Goal: Information Seeking & Learning: Learn about a topic

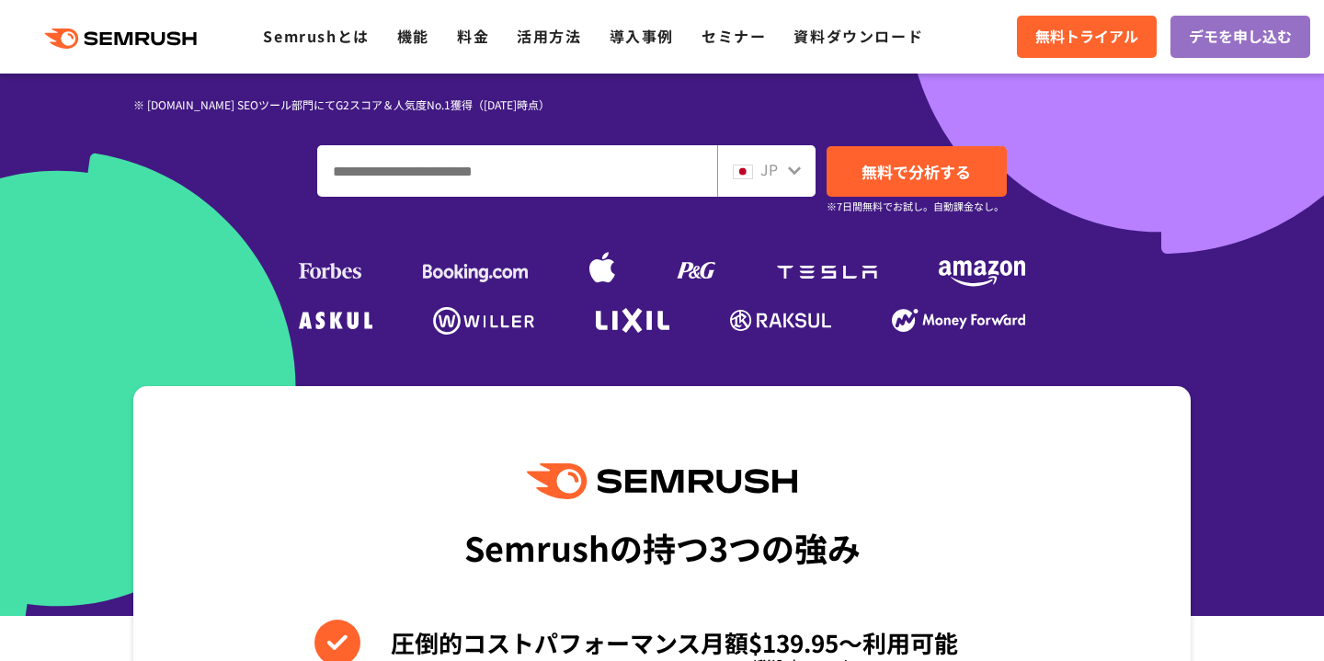
scroll to position [415, 0]
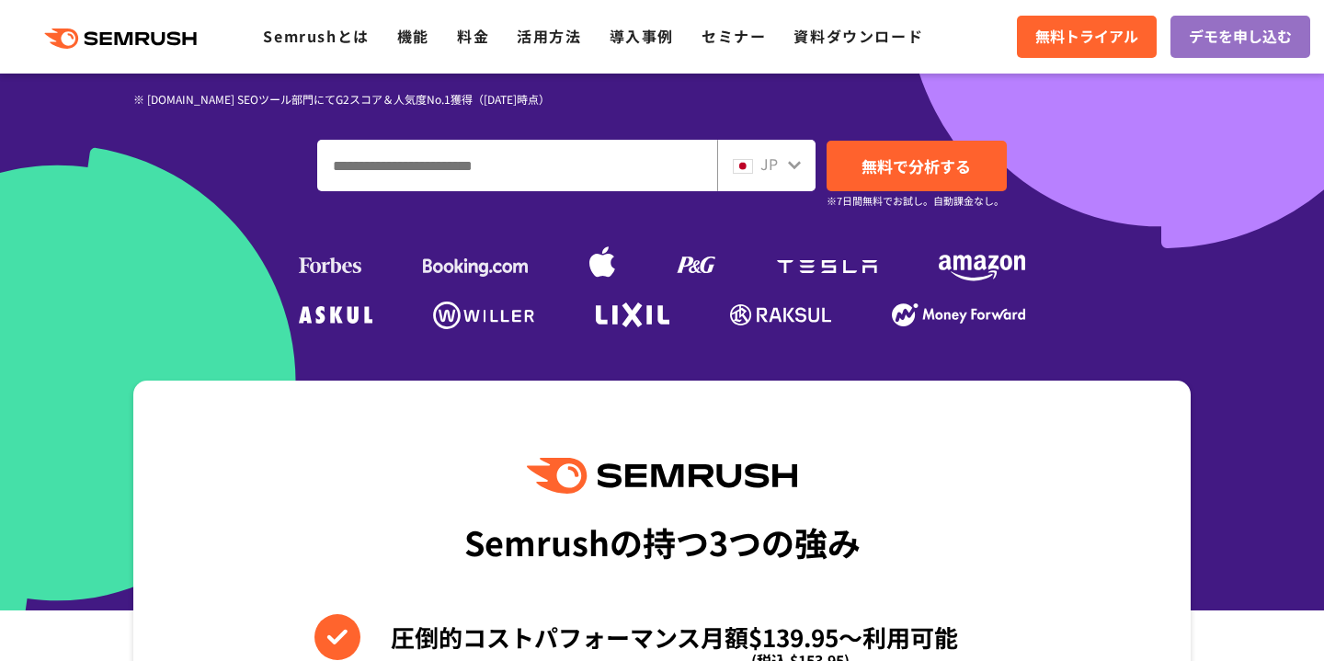
click at [743, 166] on img at bounding box center [743, 166] width 20 height 15
click at [757, 166] on div "JP" at bounding box center [762, 165] width 59 height 24
click at [791, 163] on icon at bounding box center [794, 165] width 13 height 8
click at [753, 159] on img at bounding box center [743, 166] width 20 height 15
click at [748, 162] on img at bounding box center [743, 166] width 20 height 15
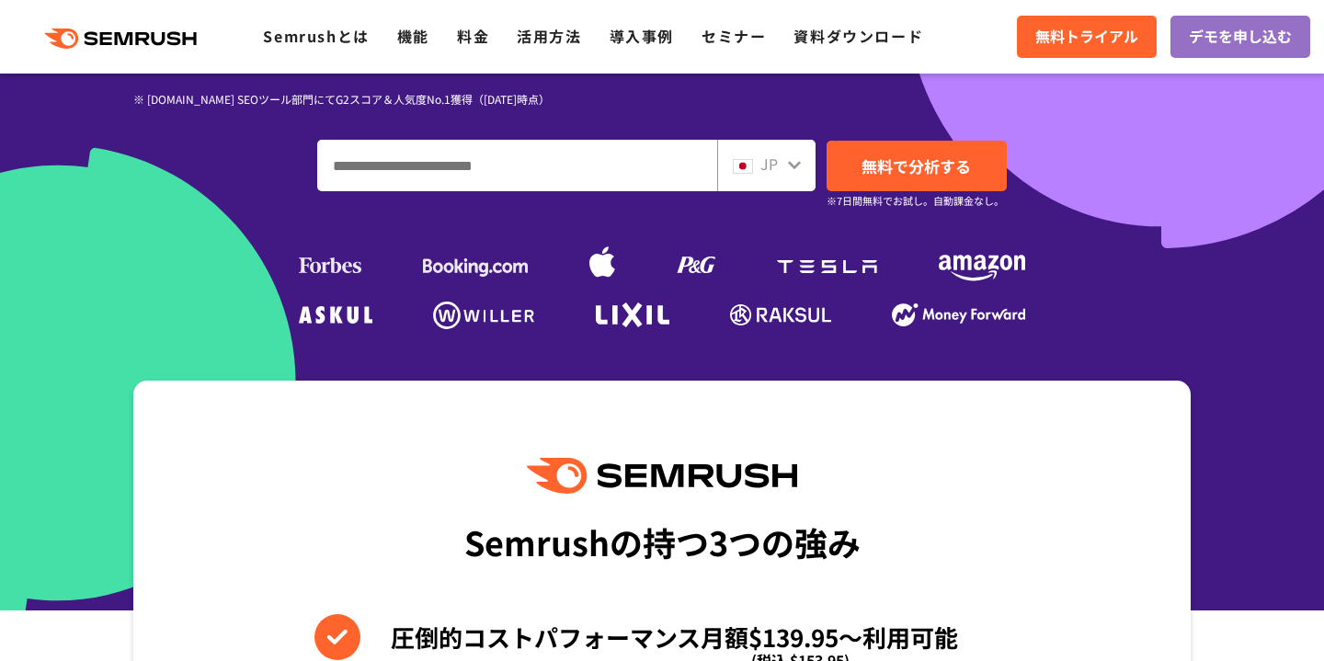
click at [748, 162] on img at bounding box center [743, 166] width 20 height 15
click at [744, 162] on img at bounding box center [743, 166] width 20 height 15
click at [587, 166] on input "ドメイン、キーワードまたはURLを入力してください" at bounding box center [517, 166] width 398 height 50
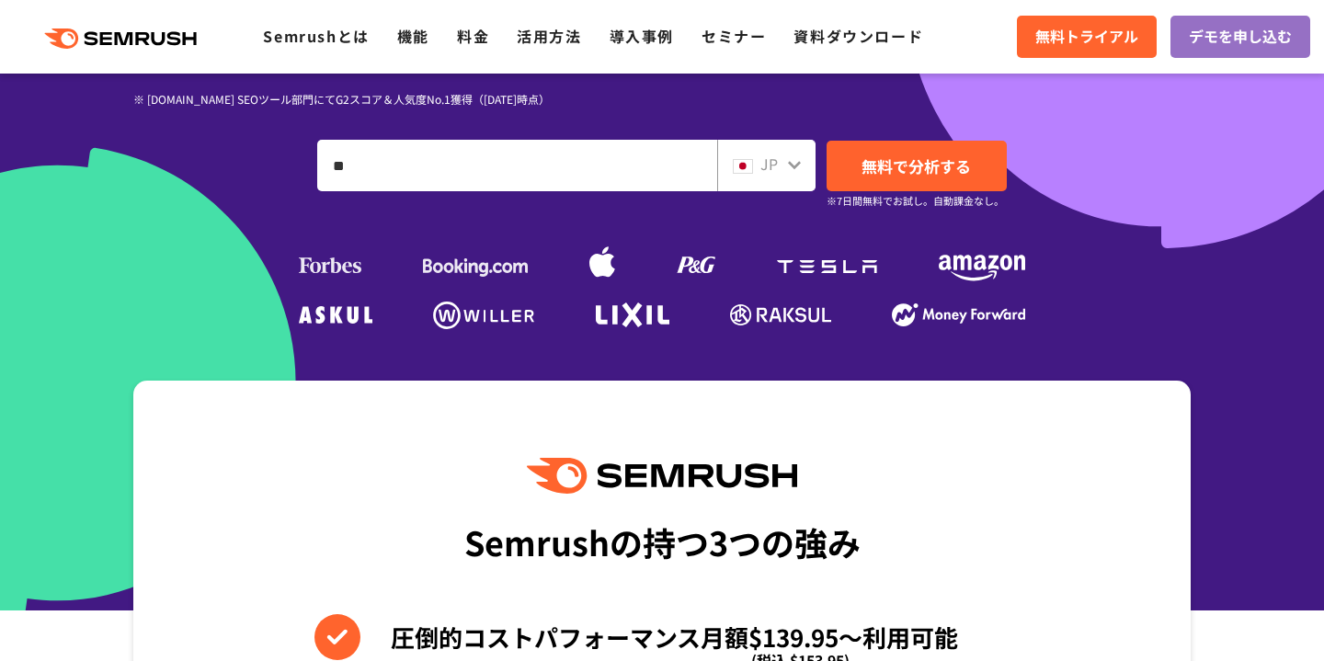
type input "*"
type input "******"
click at [960, 167] on span "無料で分析する" at bounding box center [916, 165] width 109 height 23
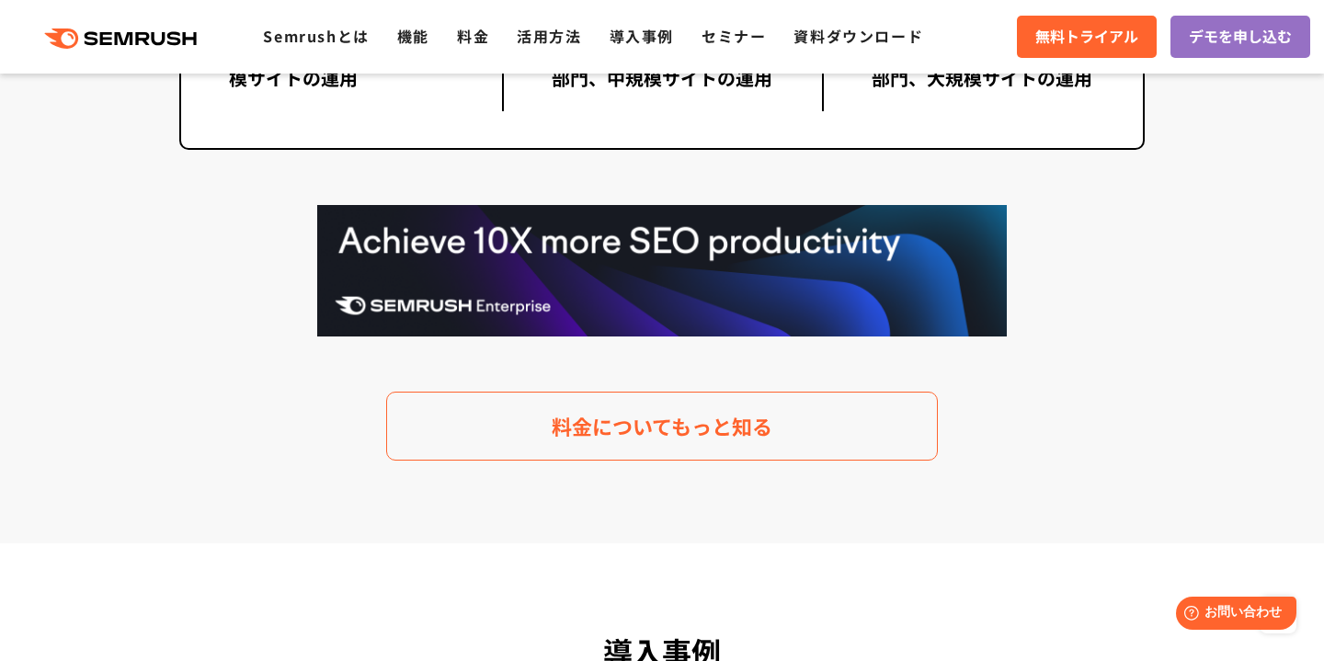
scroll to position [3645, 0]
